Goal: Task Accomplishment & Management: Manage account settings

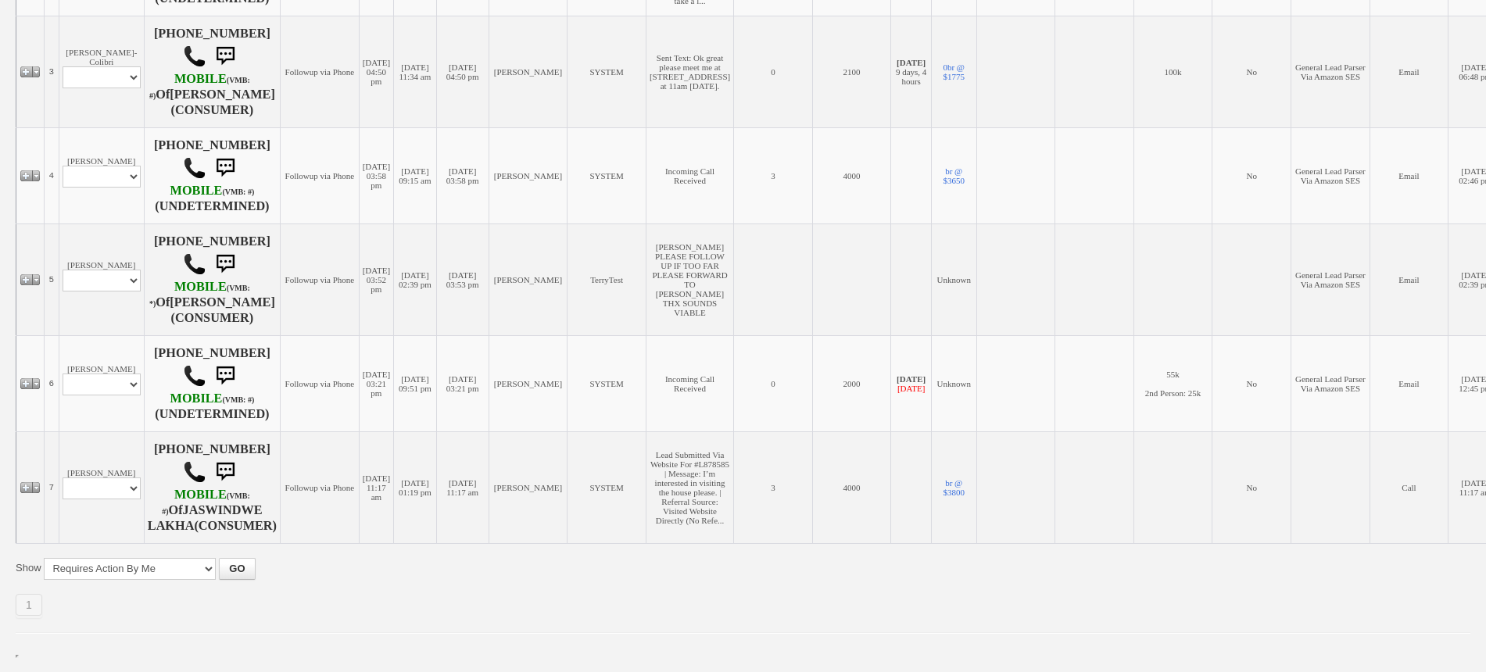
scroll to position [712, 0]
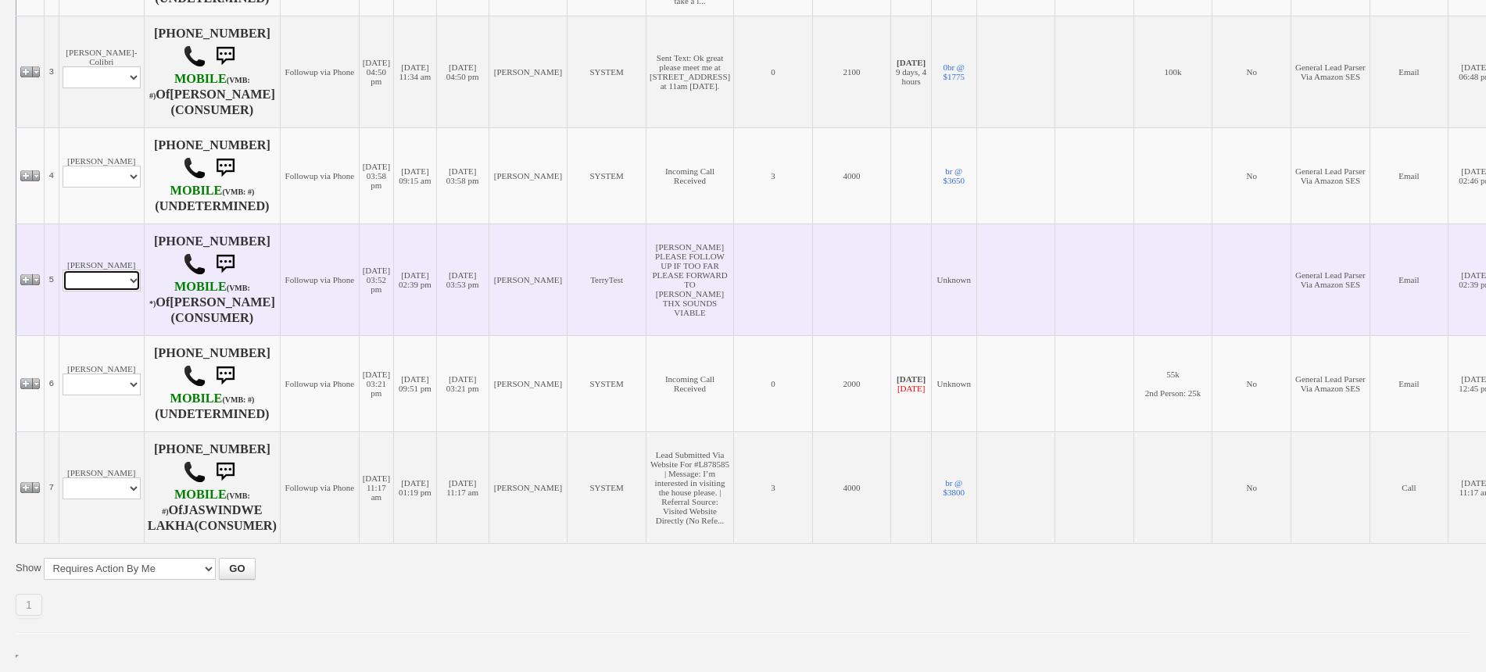
click at [109, 270] on select "Profile Edit Print Email Externally (Will Not Be Tracked In CRM) Closed Deals" at bounding box center [102, 281] width 78 height 22
select select "ChangeURL,/crm/custom/edit_client_form.php?redirect=%2Fcrm%2Fclients.php&id=167…"
click at [63, 270] on select "Profile Edit Print Email Externally (Will Not Be Tracked In CRM) Closed Deals" at bounding box center [102, 281] width 78 height 22
select select
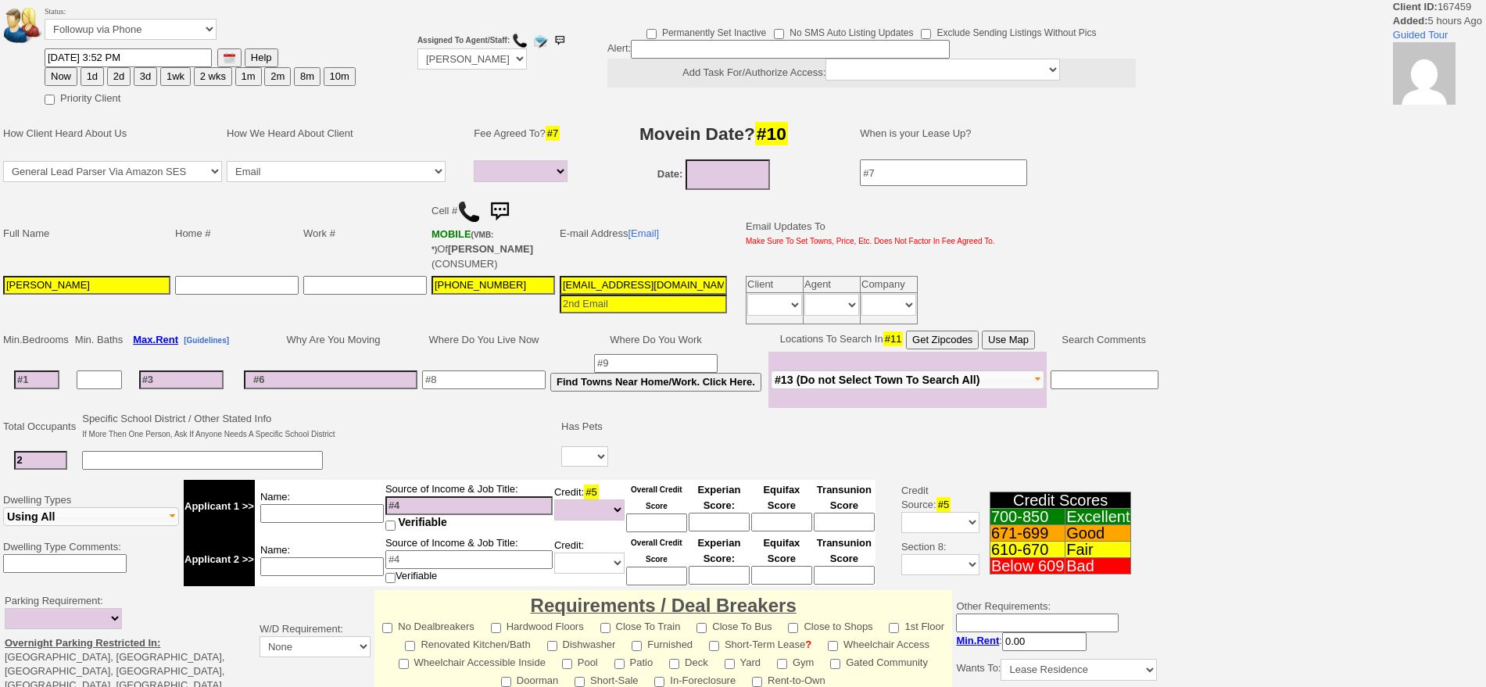
select select
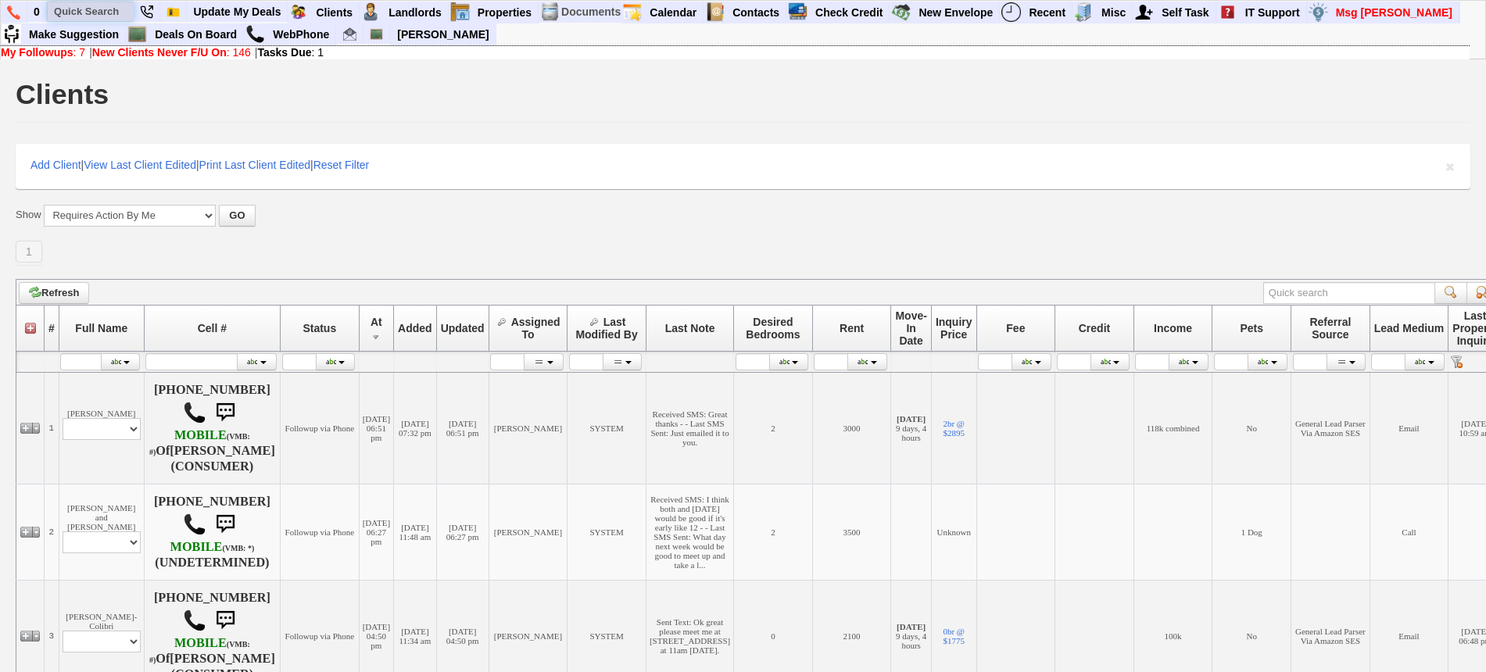
click at [104, 12] on input "text" at bounding box center [91, 12] width 86 height 20
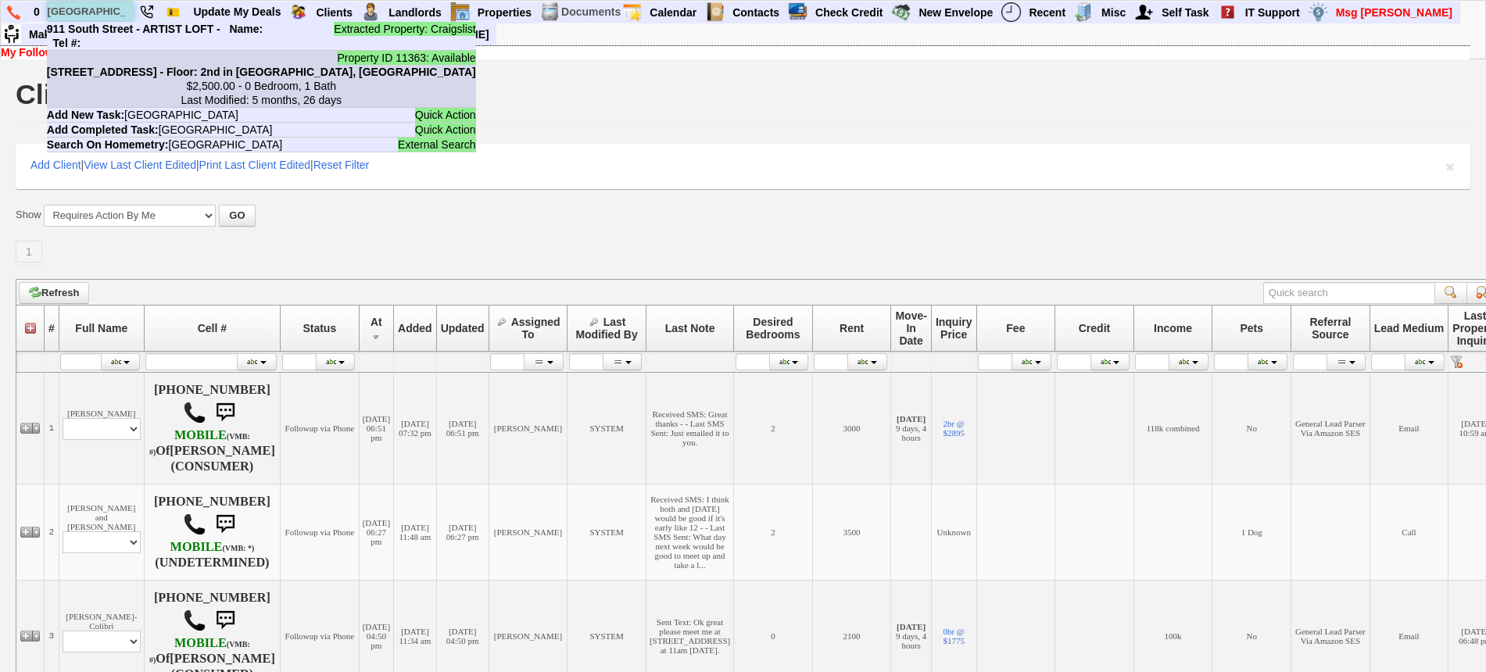
type input "911 south st"
click at [154, 78] on li "Property ID 11363: Available 911 South St - Unit #2REAR - Floor: 2nd in Peekski…" at bounding box center [261, 79] width 429 height 57
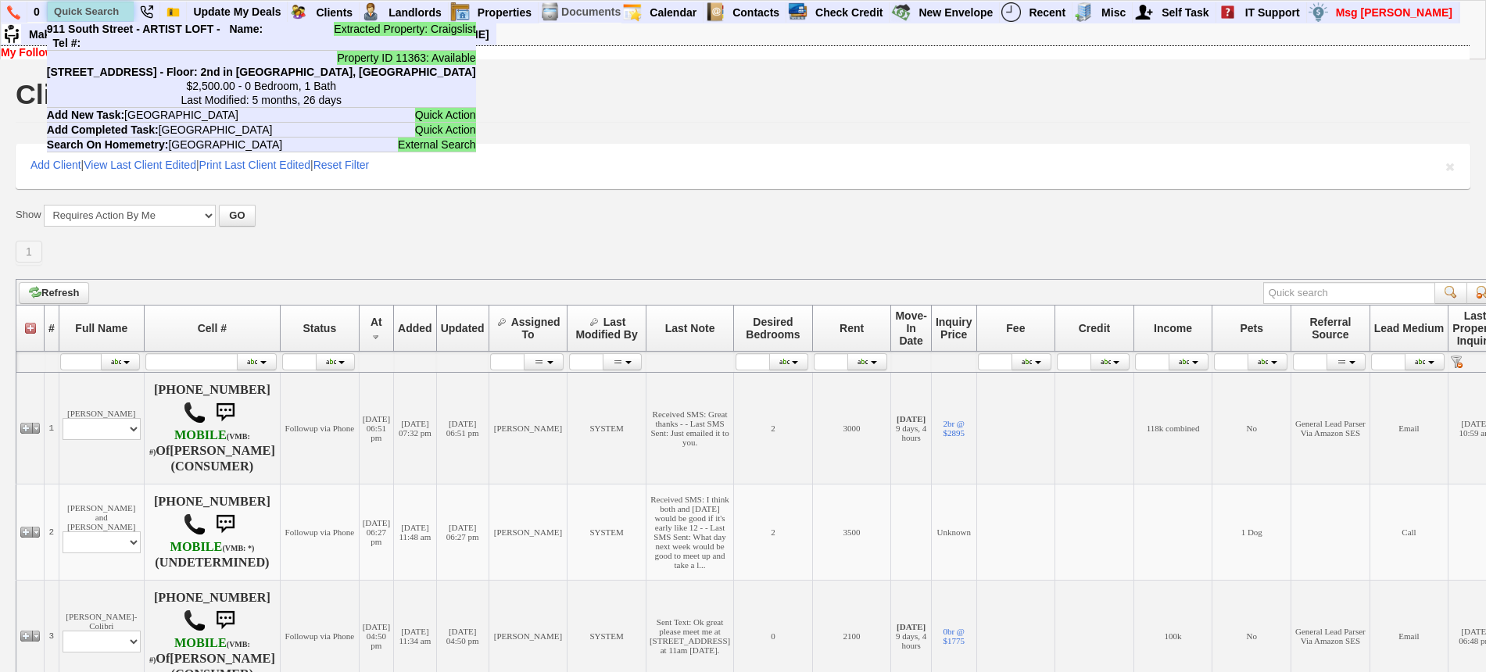
click at [120, 9] on input "text" at bounding box center [91, 12] width 86 height 20
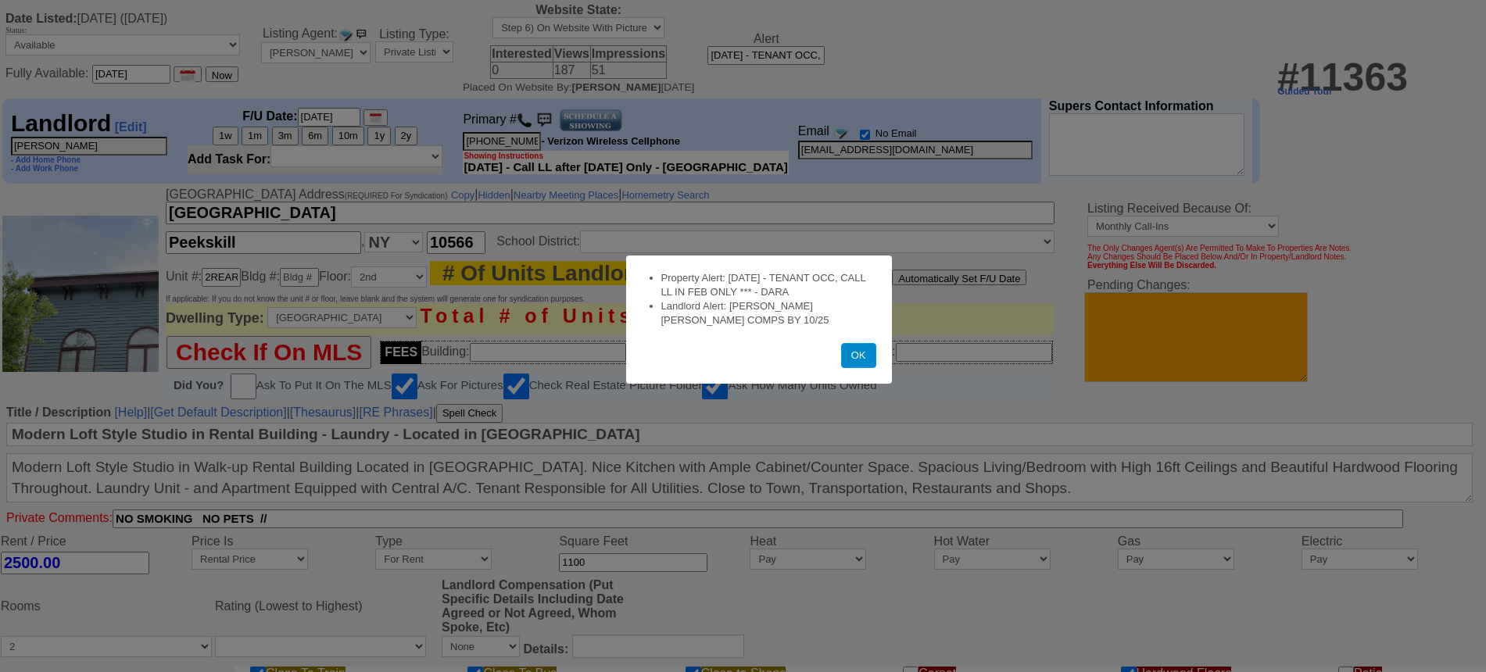
click at [846, 356] on button "OK" at bounding box center [858, 355] width 35 height 25
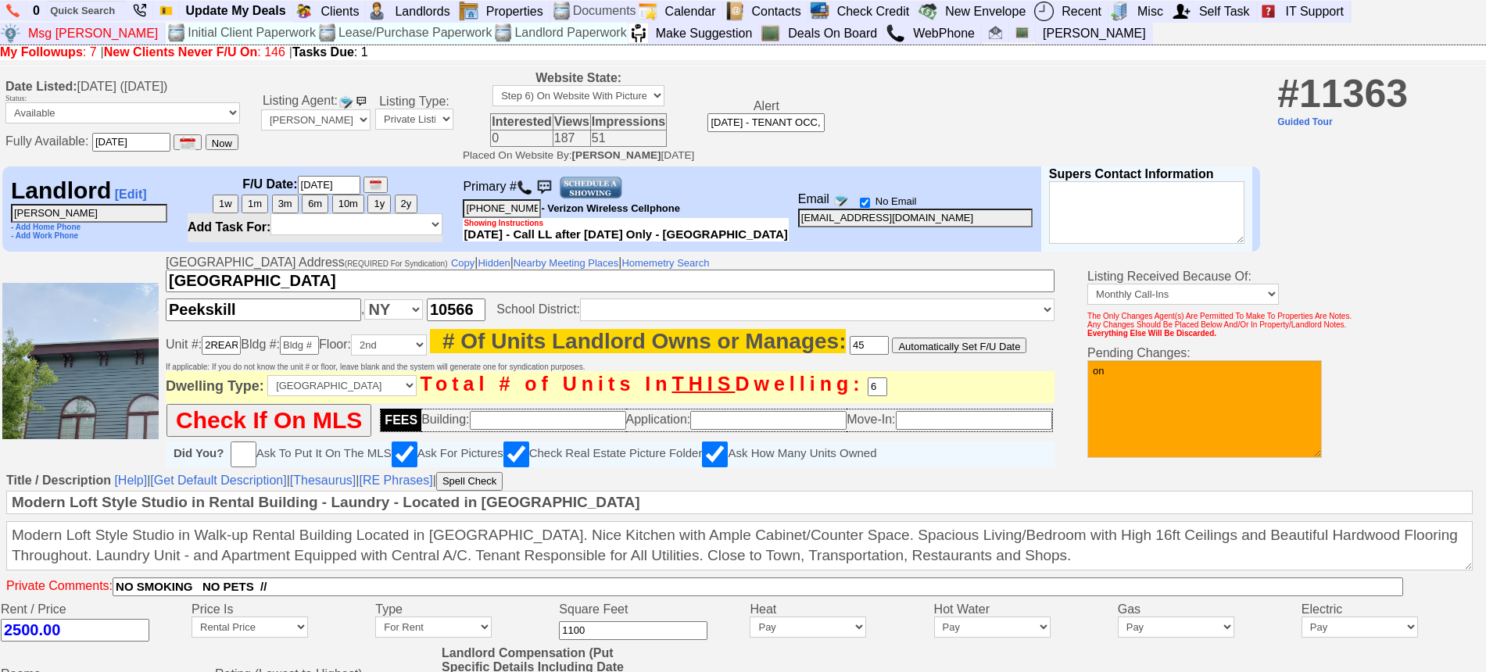
type textarea "o"
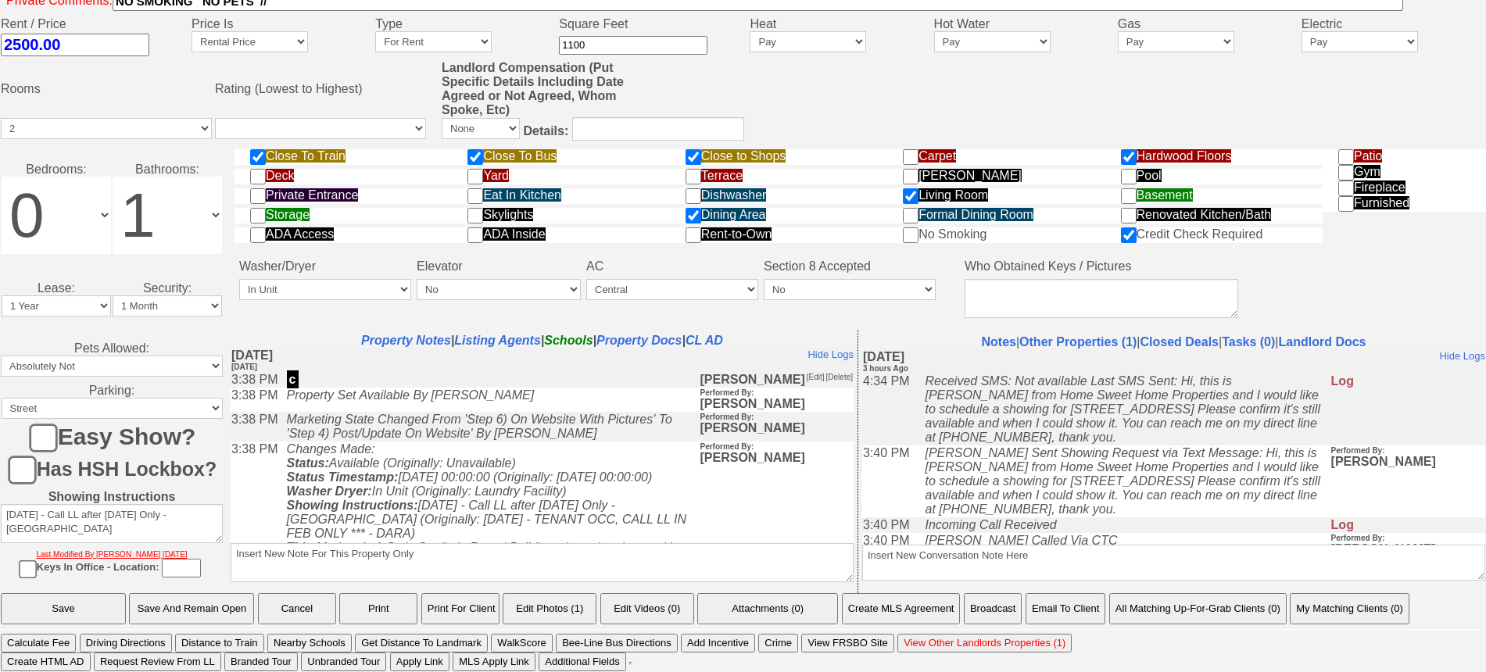
scroll to position [596, 0]
type textarea "not available per ll 8/22 jorge"
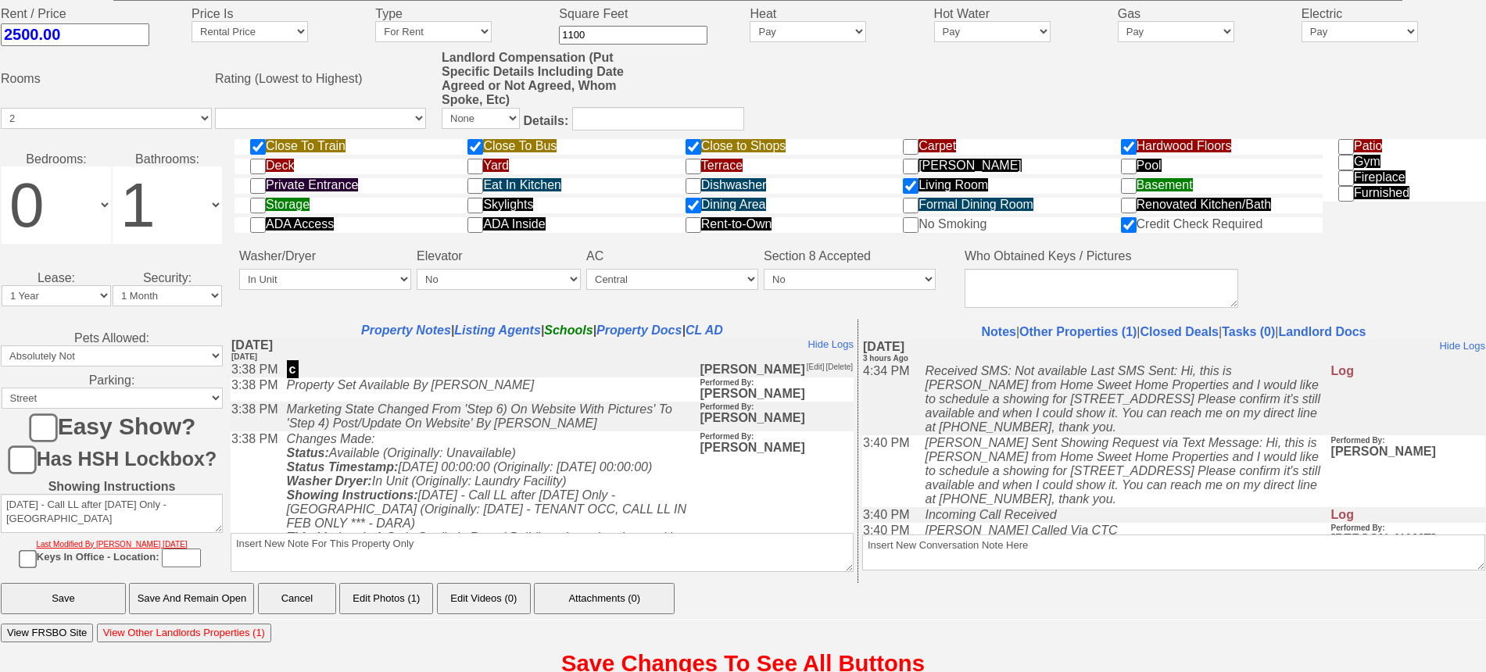
click at [219, 609] on input "Save And Remain Open" at bounding box center [191, 598] width 125 height 31
